Goal: Transaction & Acquisition: Purchase product/service

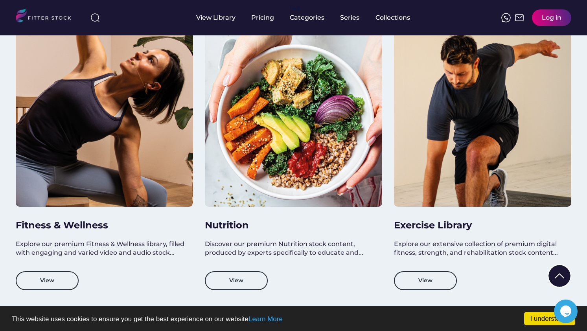
scroll to position [702, 0]
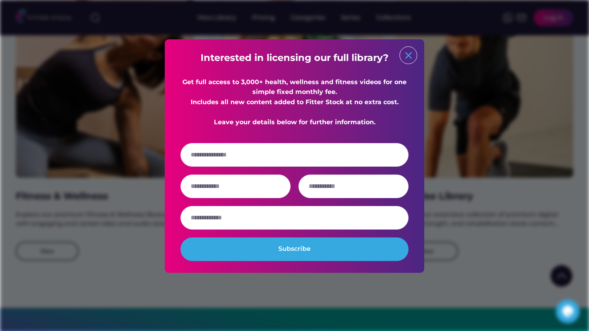
click at [406, 55] on text "close" at bounding box center [408, 56] width 12 height 12
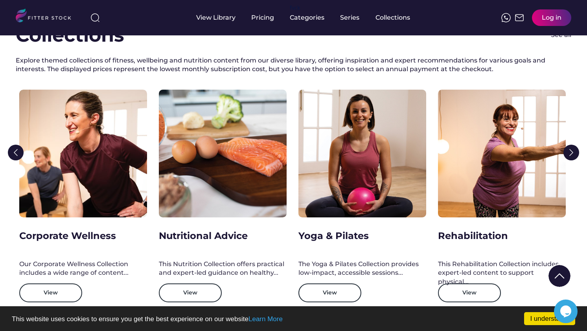
scroll to position [1194, 0]
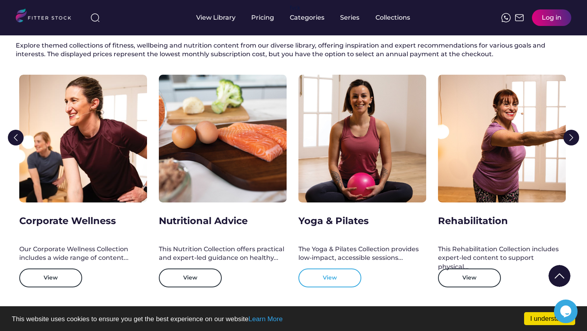
click at [333, 276] on button "View" at bounding box center [329, 277] width 63 height 19
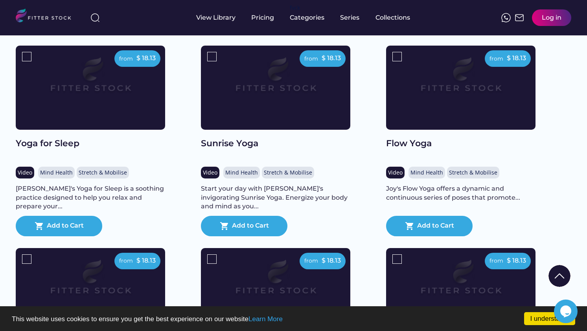
scroll to position [730, 0]
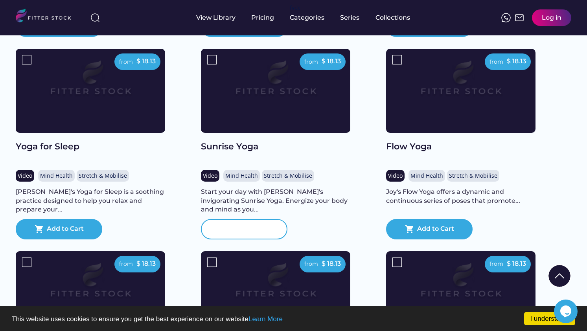
click at [239, 234] on div "Add to Cart" at bounding box center [250, 228] width 37 height 9
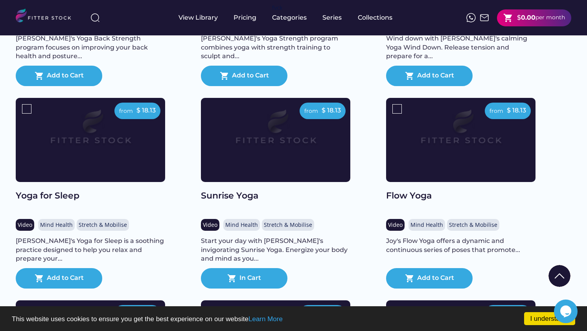
scroll to position [682, 0]
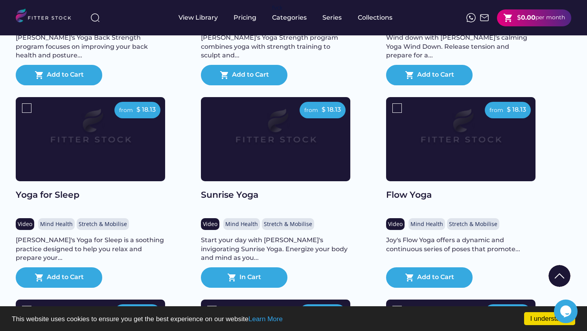
click at [318, 162] on img at bounding box center [275, 130] width 119 height 67
